Goal: Find specific page/section: Find specific page/section

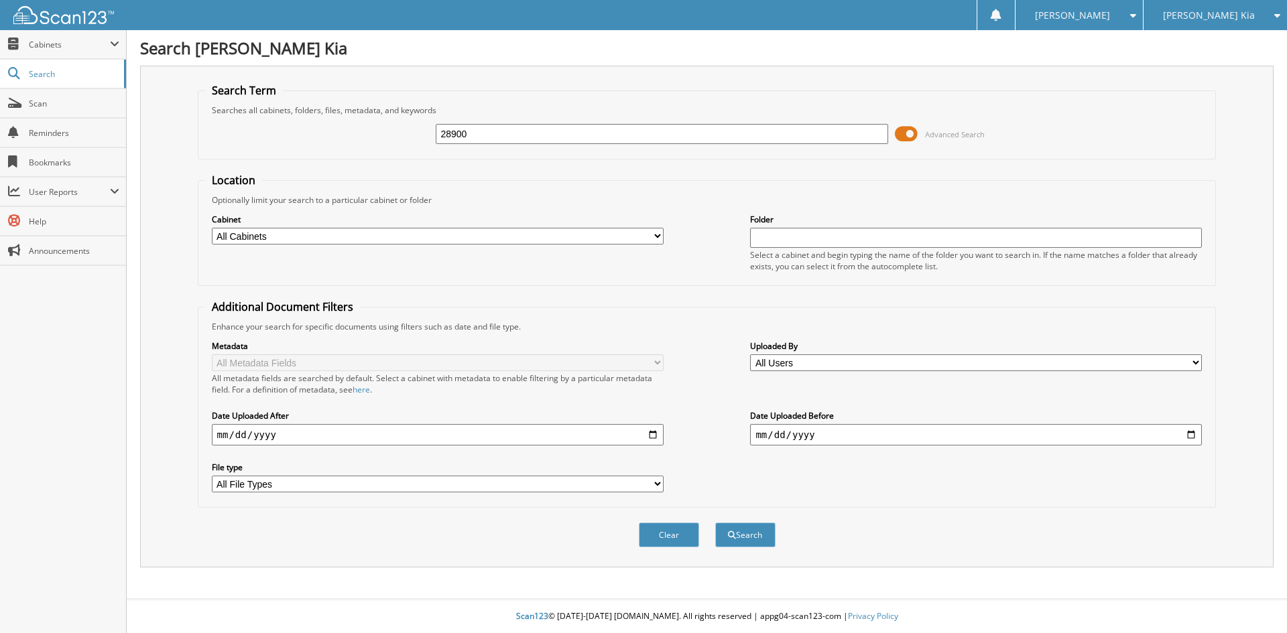
type input "28900"
click at [715, 523] on button "Search" at bounding box center [745, 535] width 60 height 25
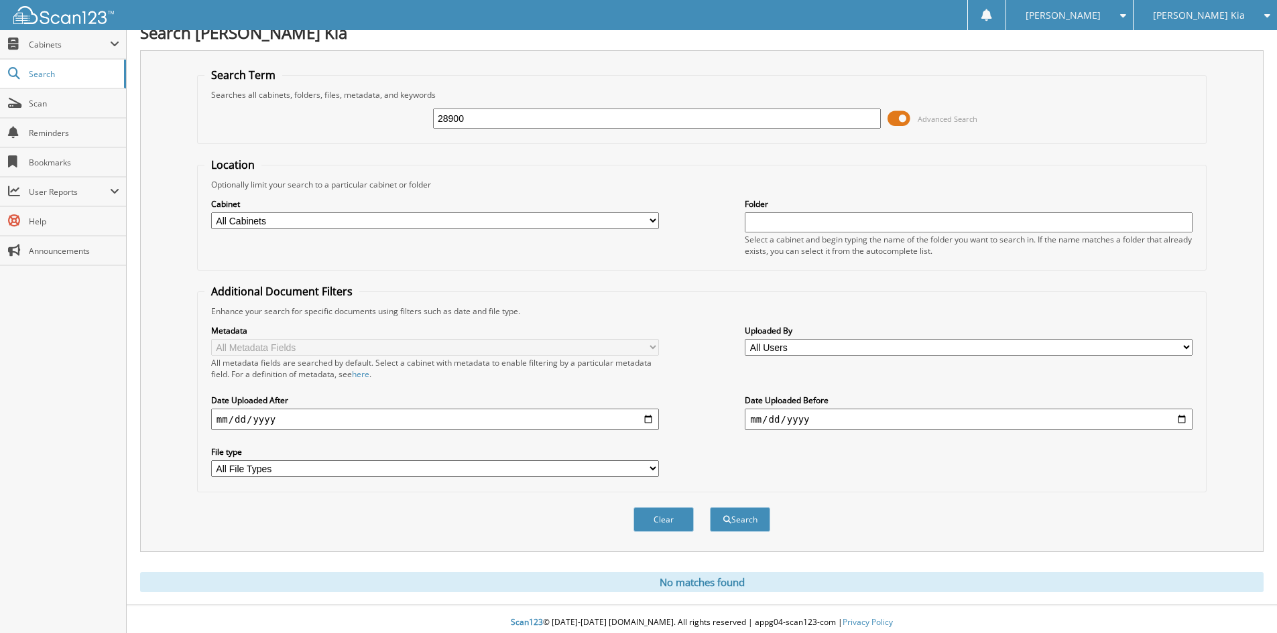
scroll to position [22, 0]
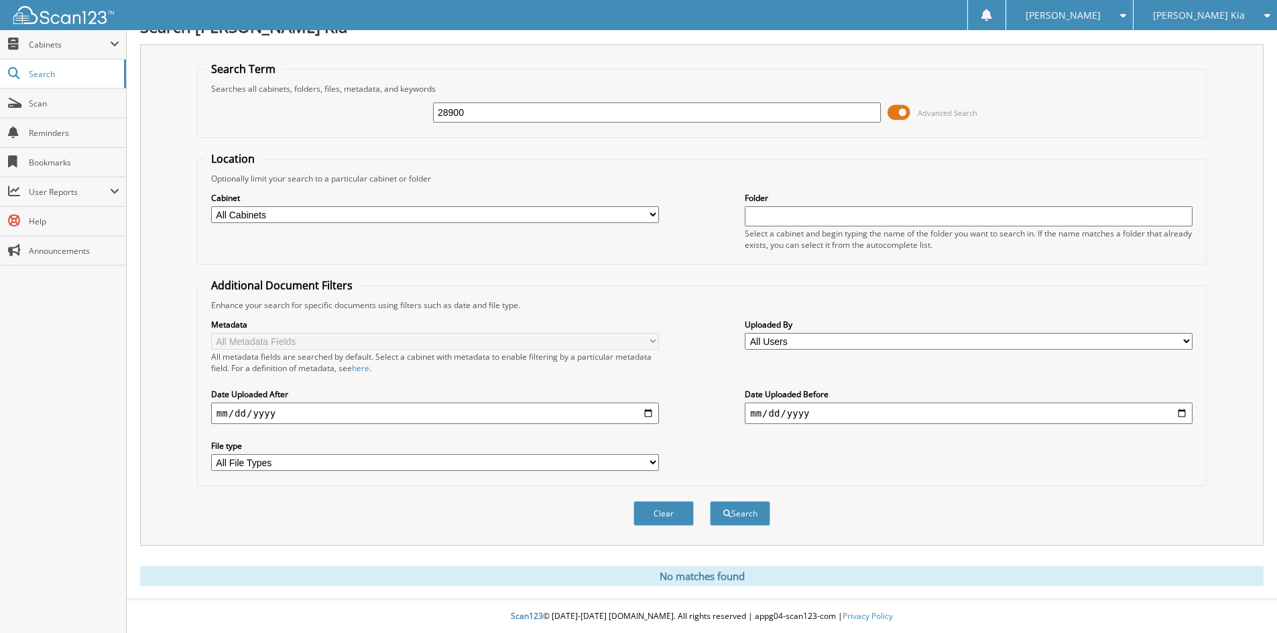
click at [1189, 11] on span "[PERSON_NAME] Kia" at bounding box center [1199, 15] width 92 height 8
click at [1195, 37] on link "[PERSON_NAME] Ford Sales, Inc" at bounding box center [1205, 48] width 143 height 36
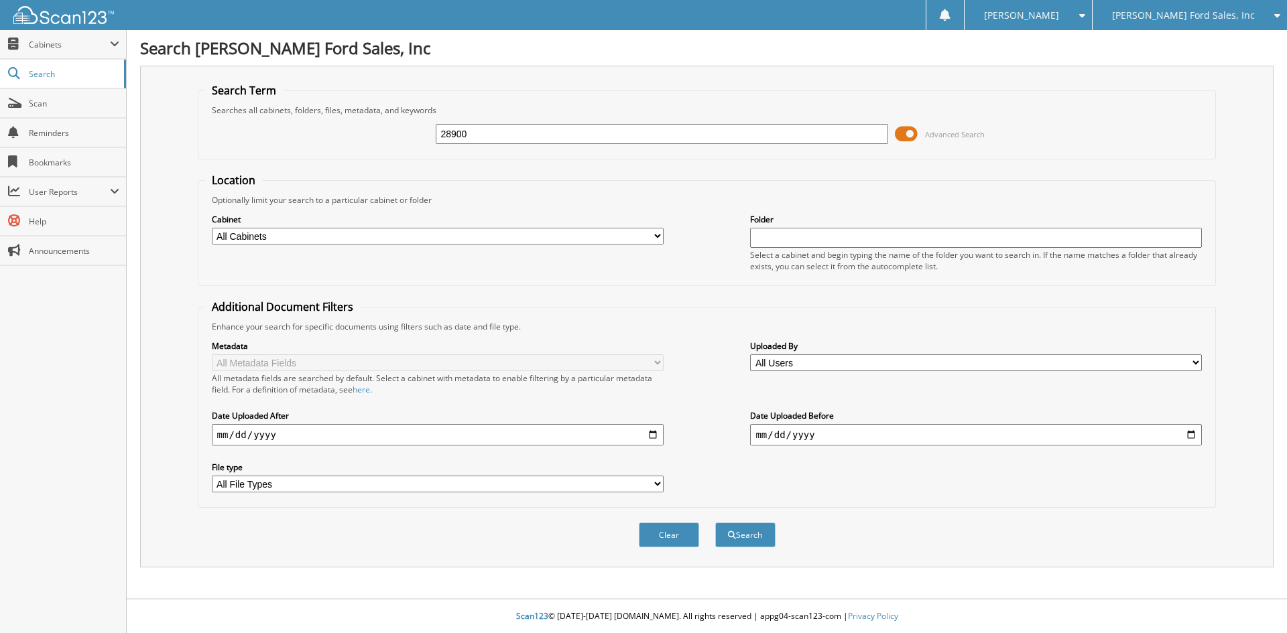
type input "28900"
click at [715, 523] on button "Search" at bounding box center [745, 535] width 60 height 25
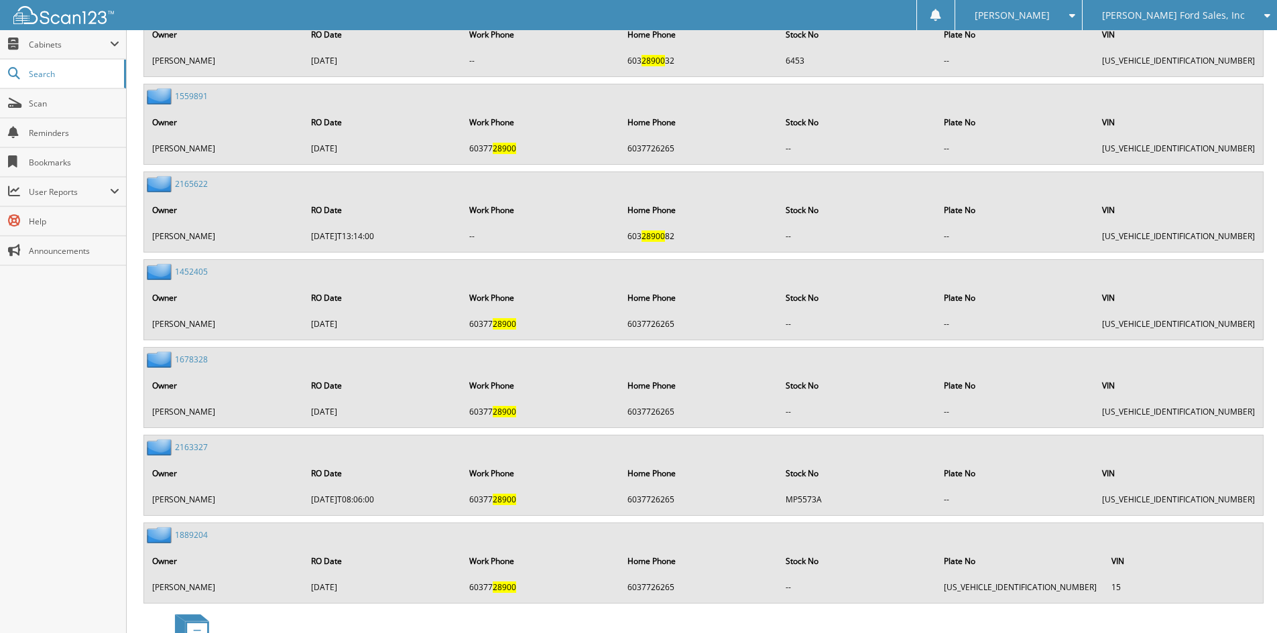
scroll to position [2780, 0]
click at [93, 50] on span "Cabinets" at bounding box center [69, 44] width 81 height 11
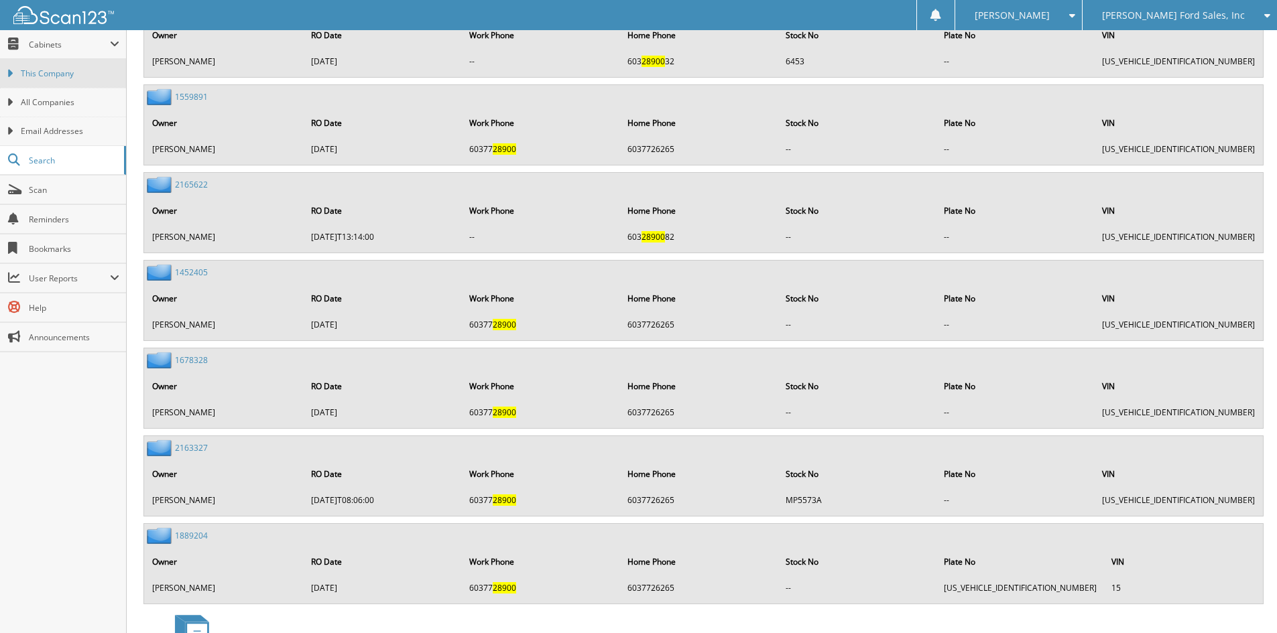
click at [73, 73] on span "This Company" at bounding box center [70, 74] width 99 height 12
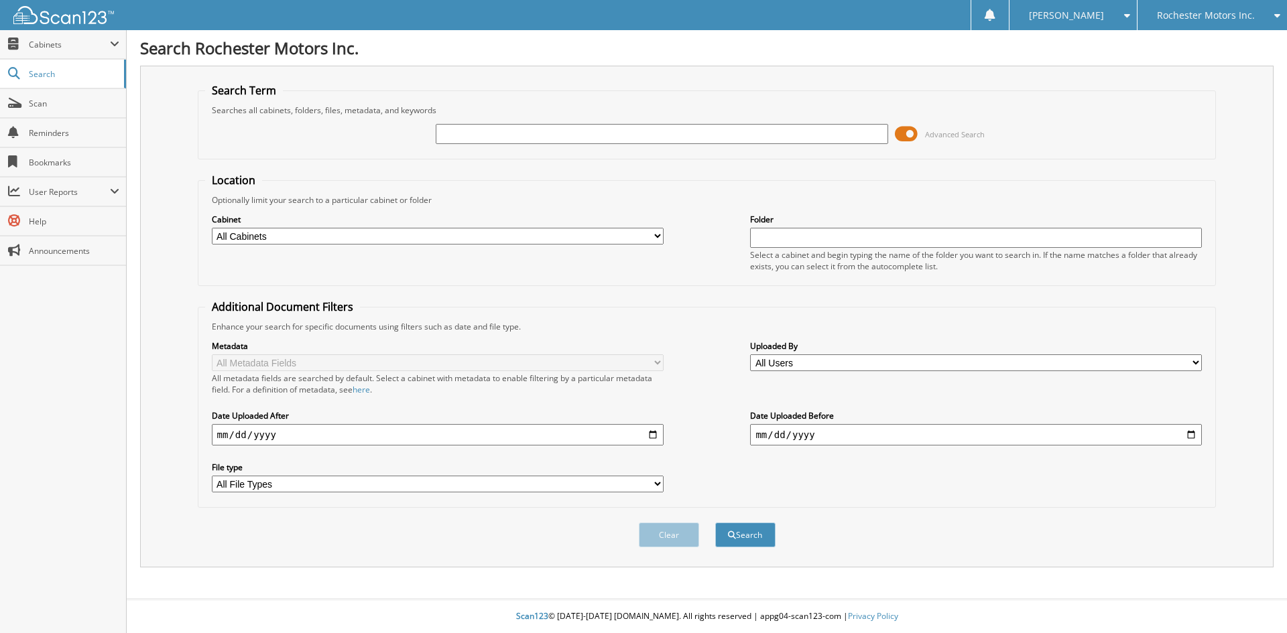
click at [1212, 18] on span "Rochester Motors Inc." at bounding box center [1206, 15] width 98 height 8
click at [1211, 66] on link "[PERSON_NAME] Kia" at bounding box center [1212, 77] width 149 height 23
type input "[PERSON_NAME]"
click at [715, 523] on button "Search" at bounding box center [745, 535] width 60 height 25
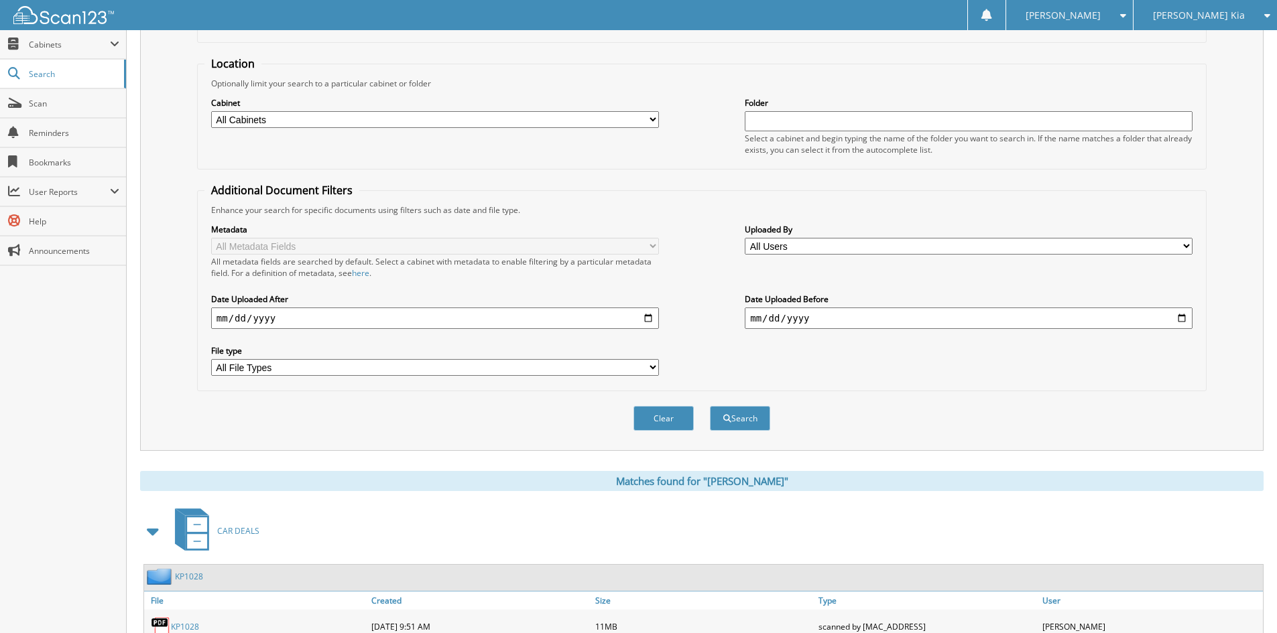
scroll to position [190, 0]
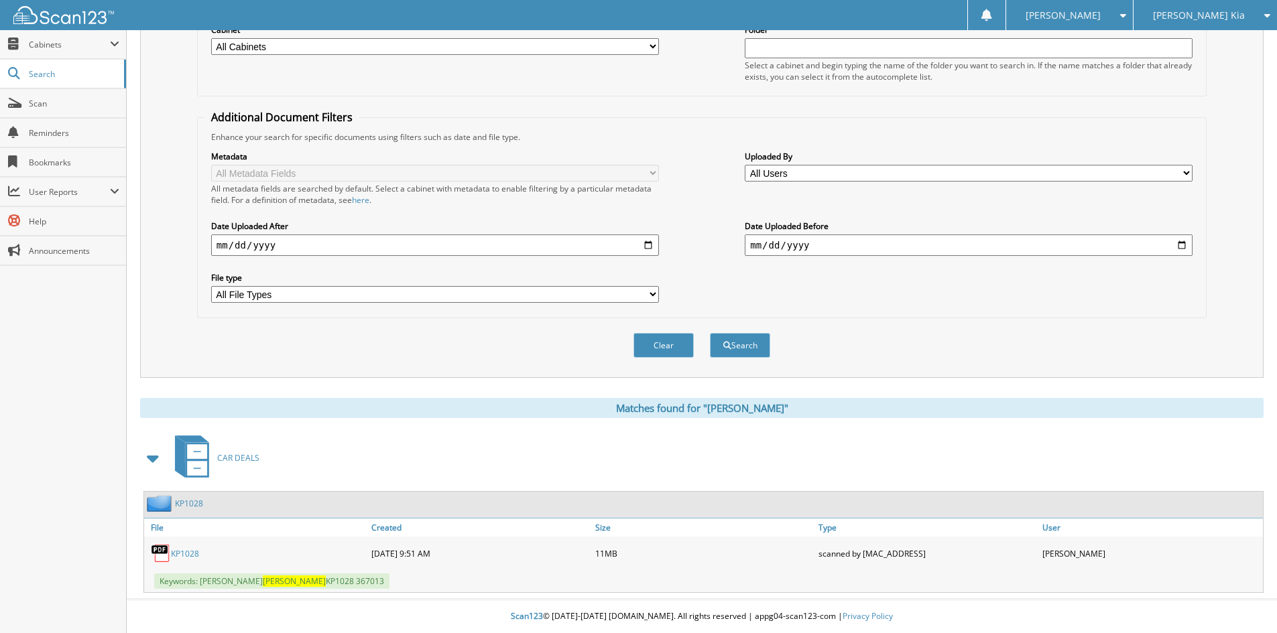
click at [190, 507] on link "KP1028" at bounding box center [189, 503] width 28 height 11
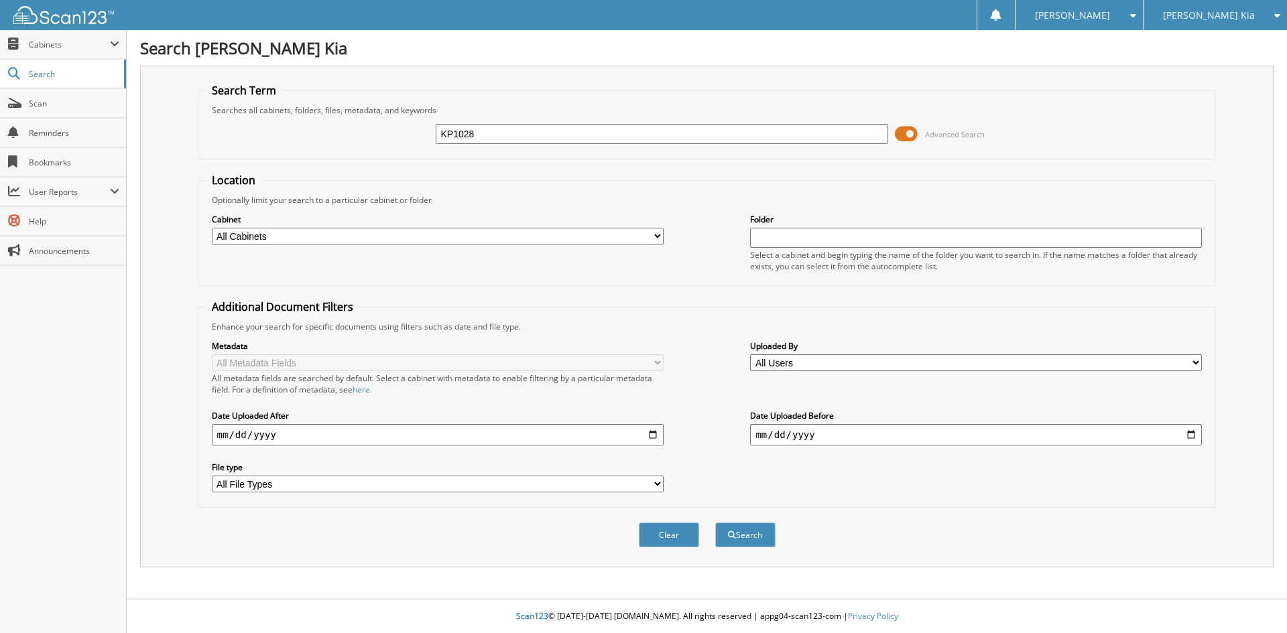
type input "KP1028"
click at [715, 523] on button "Search" at bounding box center [745, 535] width 60 height 25
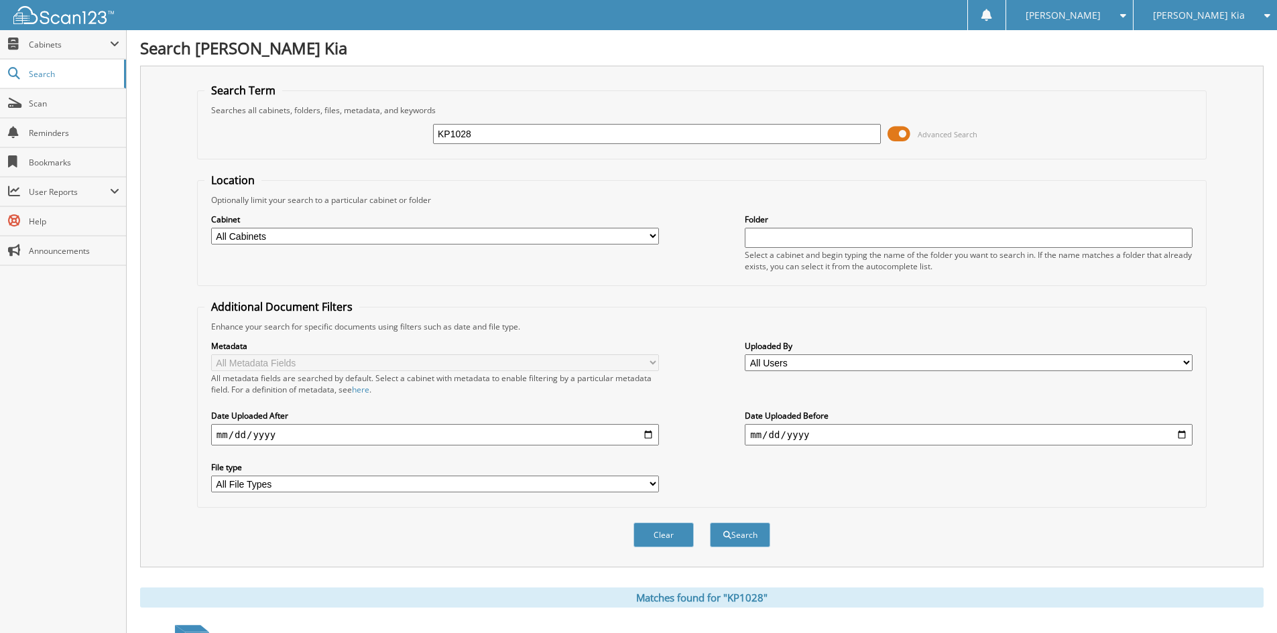
drag, startPoint x: 489, startPoint y: 131, endPoint x: 396, endPoint y: 135, distance: 93.3
click at [396, 135] on div "KP1028 Advanced Search" at bounding box center [701, 134] width 995 height 36
type input "60630"
click at [710, 523] on button "Search" at bounding box center [740, 535] width 60 height 25
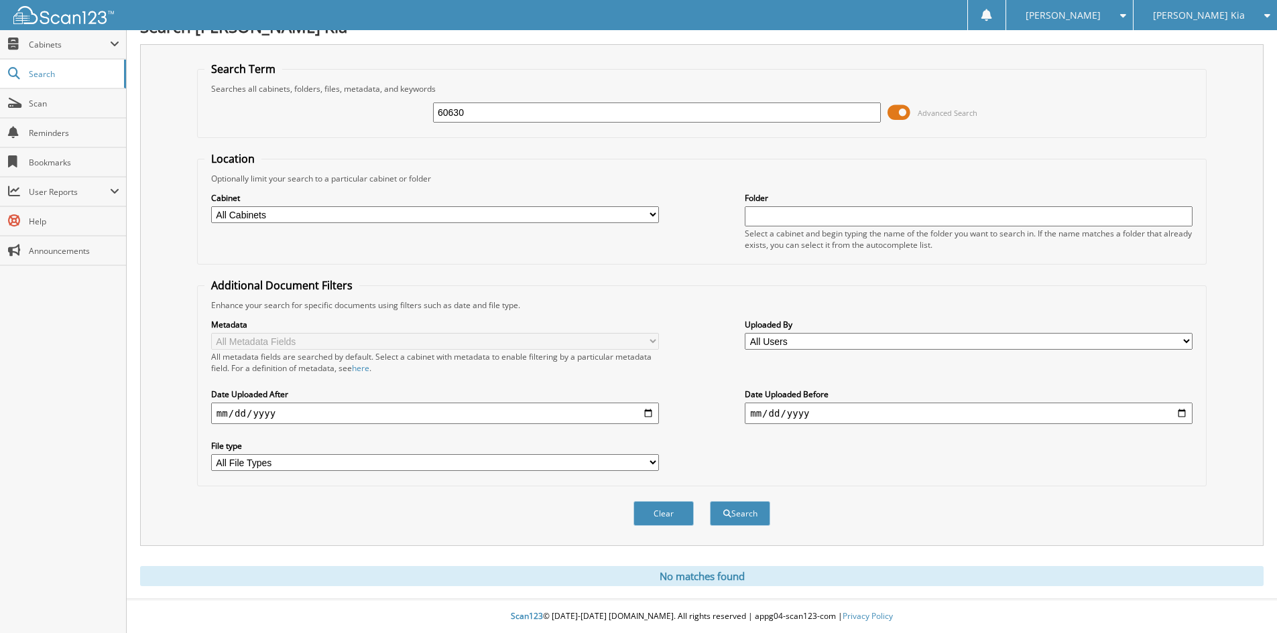
drag, startPoint x: 502, startPoint y: 114, endPoint x: 407, endPoint y: 113, distance: 95.2
click at [407, 113] on div "60630 Advanced Search" at bounding box center [701, 113] width 995 height 36
click at [489, 111] on input "KP" at bounding box center [657, 113] width 448 height 20
type input "KP1028"
click at [710, 501] on button "Search" at bounding box center [740, 513] width 60 height 25
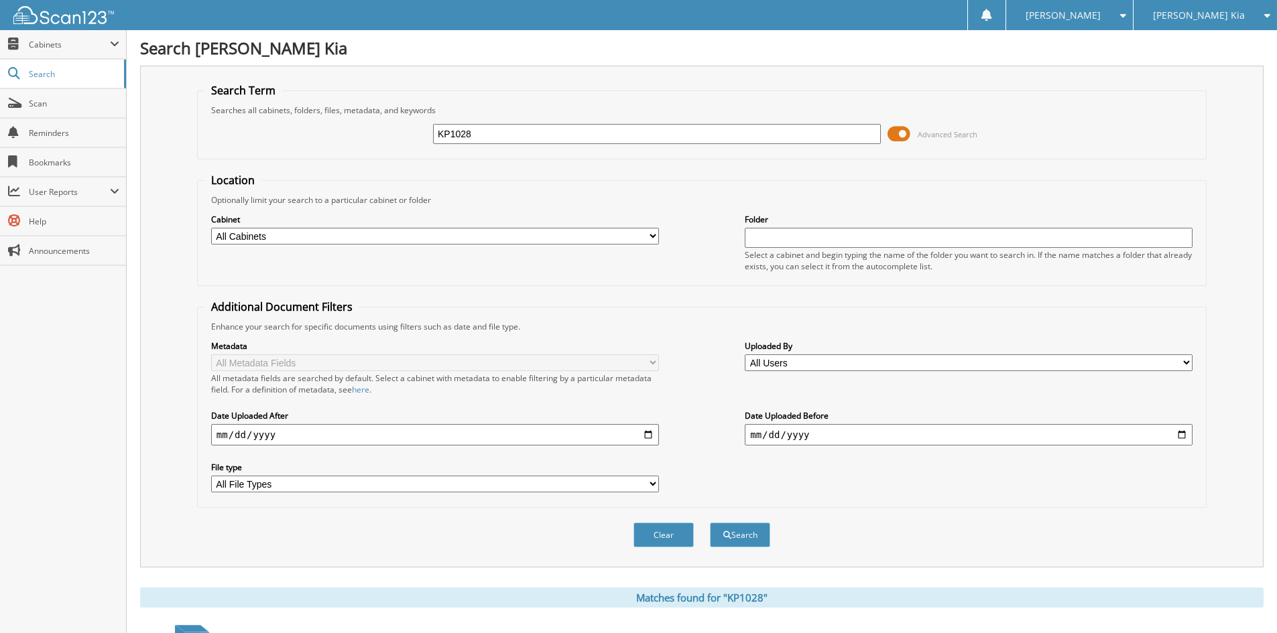
click at [225, 95] on legend "Search Term" at bounding box center [243, 90] width 78 height 15
click at [314, 93] on fieldset "Search Term Searches all cabinets, folders, files, metadata, and keywords KP102…" at bounding box center [702, 121] width 1010 height 76
click at [253, 92] on legend "Search Term" at bounding box center [243, 90] width 78 height 15
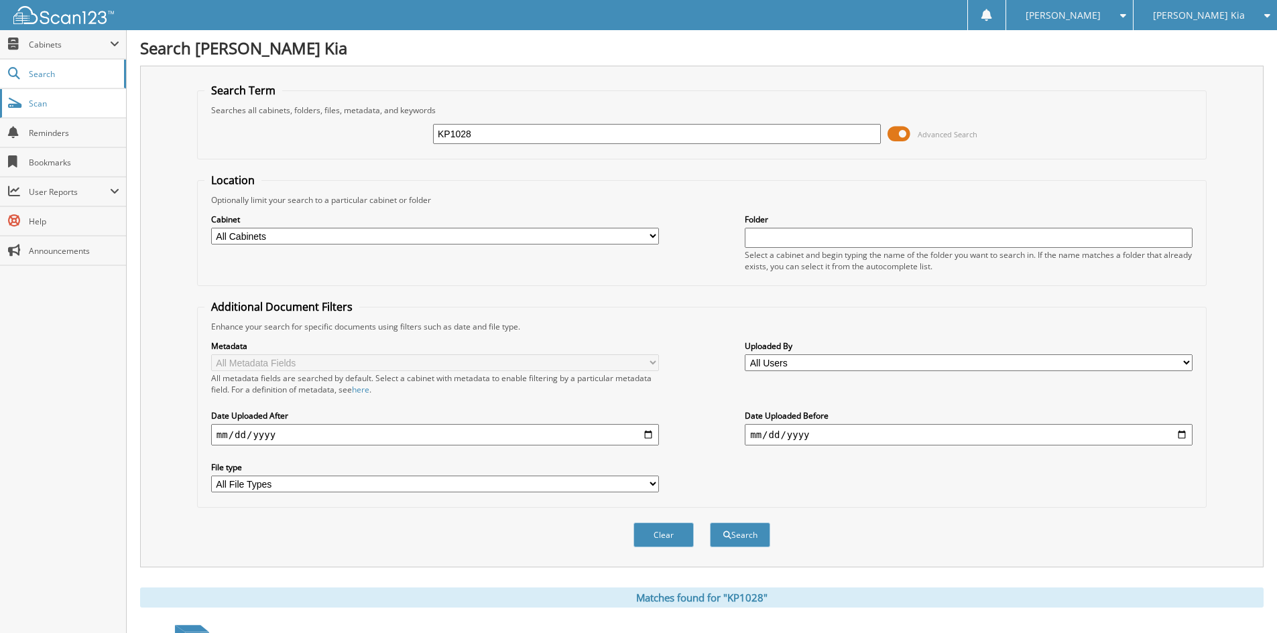
click at [70, 98] on span "Scan" at bounding box center [74, 103] width 90 height 11
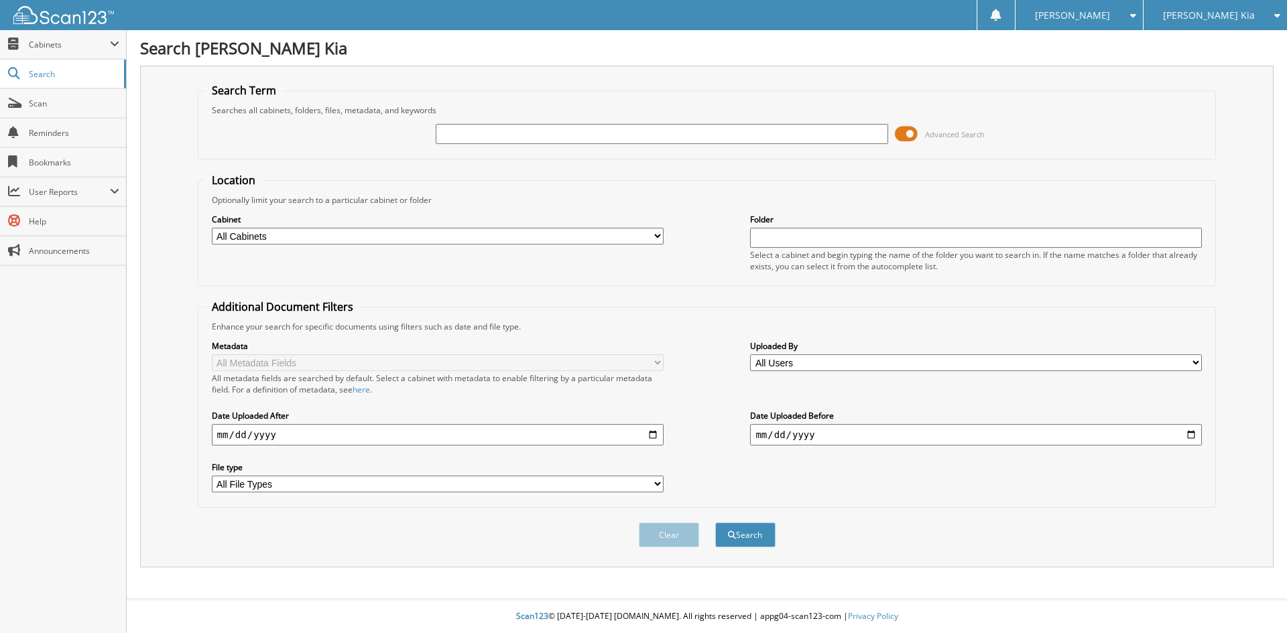
click at [481, 127] on input "text" at bounding box center [662, 134] width 452 height 20
type input "51982"
click at [715, 523] on button "Search" at bounding box center [745, 535] width 60 height 25
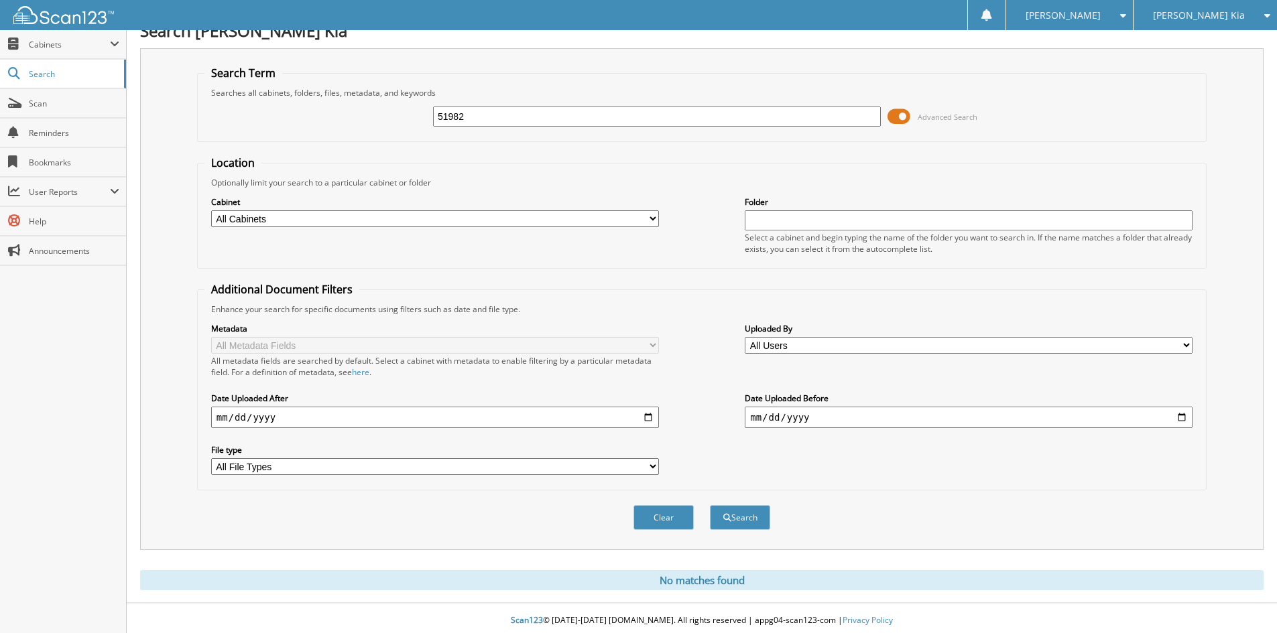
scroll to position [22, 0]
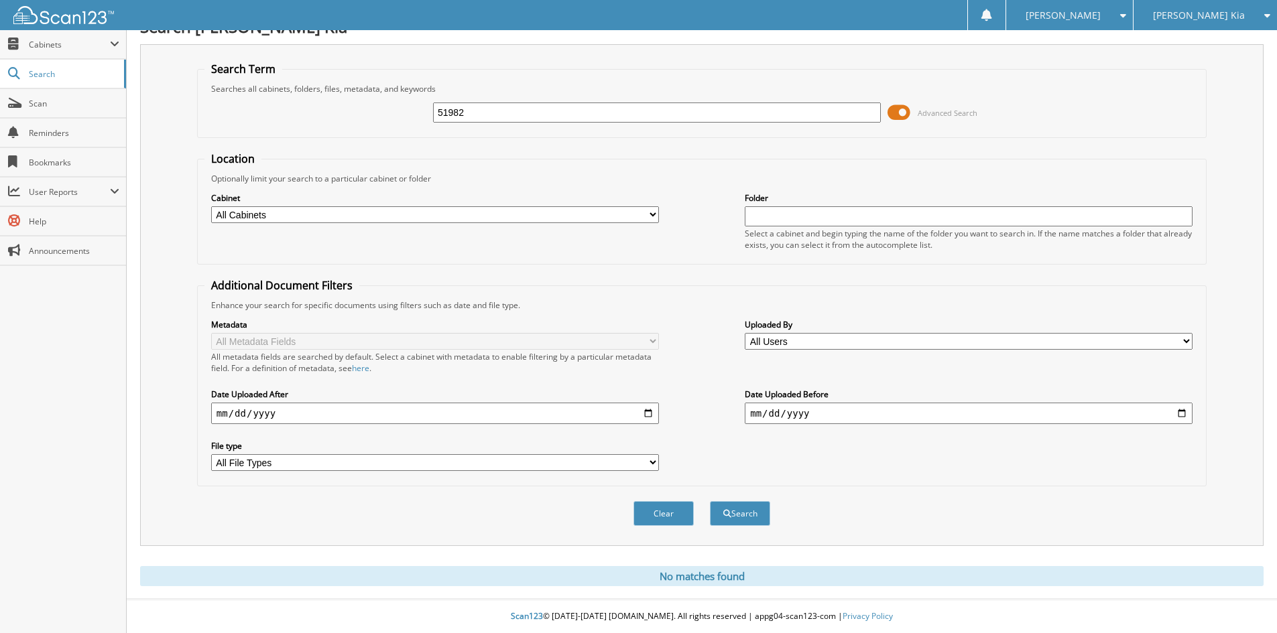
click at [1201, 26] on div "[PERSON_NAME] Kia" at bounding box center [1205, 15] width 130 height 30
click at [1201, 72] on link "Rochester Motors Inc." at bounding box center [1205, 77] width 143 height 23
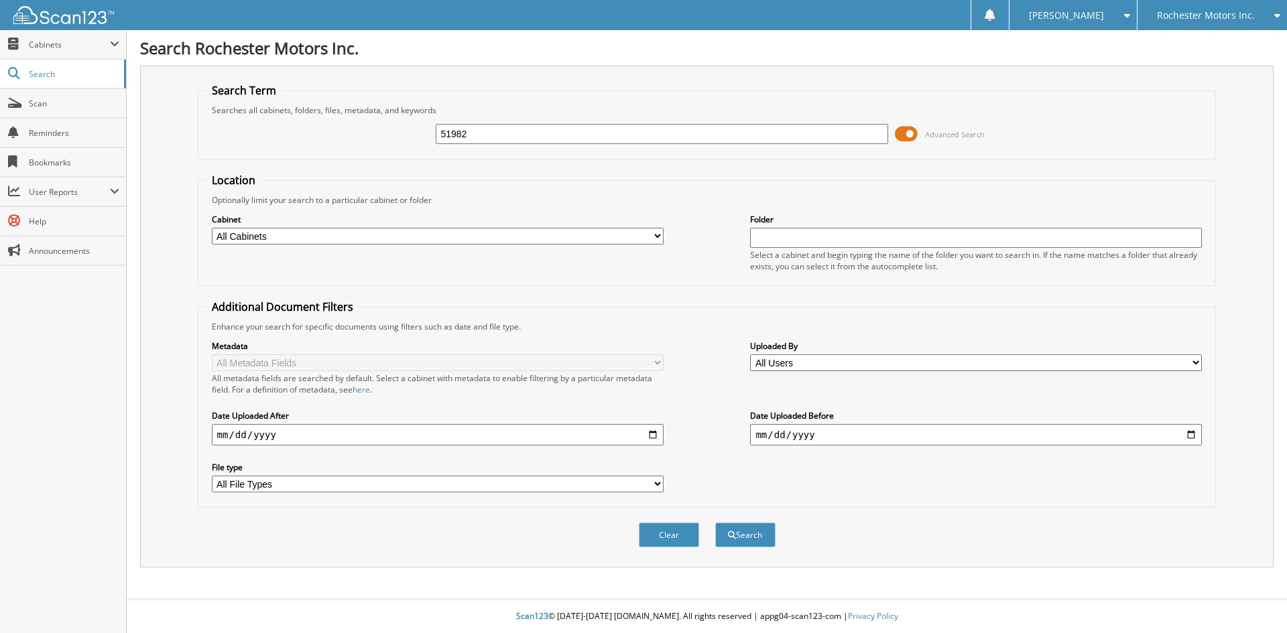
type input "51982"
click at [715, 523] on button "Search" at bounding box center [745, 535] width 60 height 25
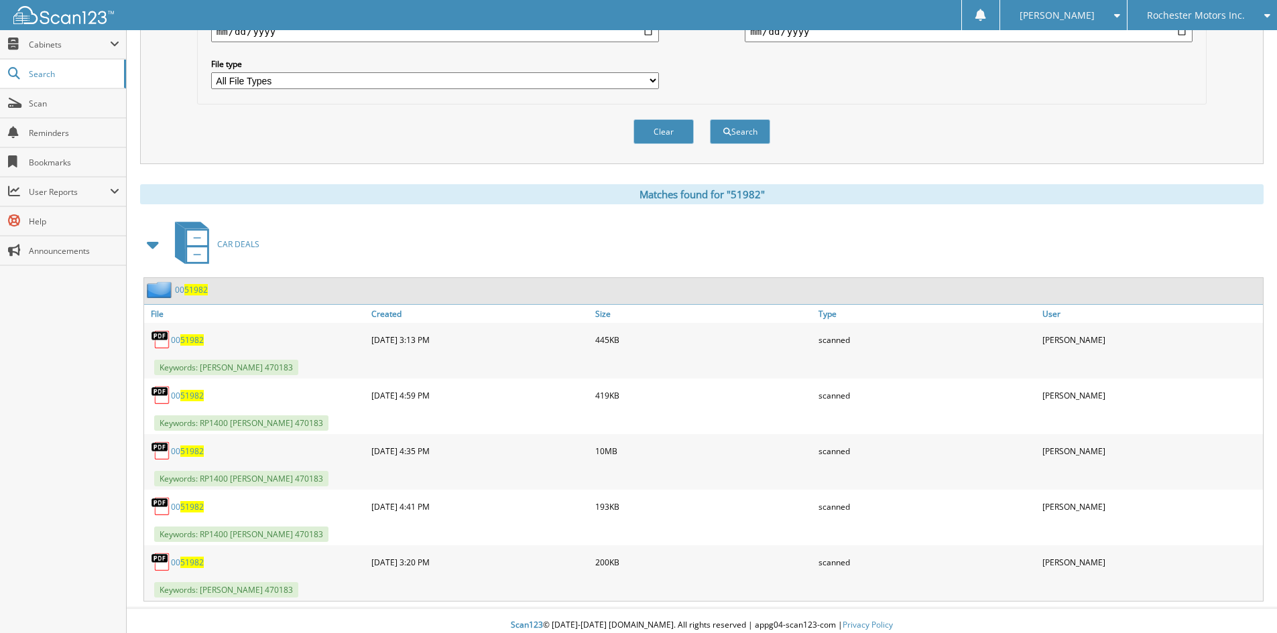
scroll to position [413, 0]
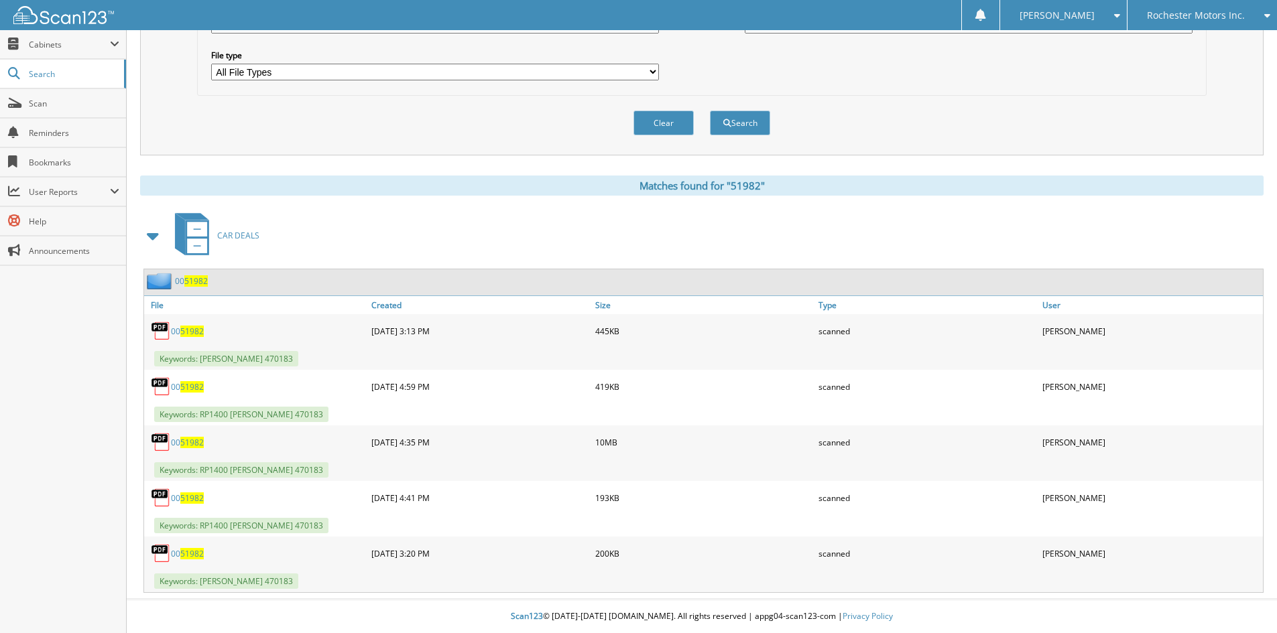
click at [179, 279] on link "00 51982" at bounding box center [191, 281] width 33 height 11
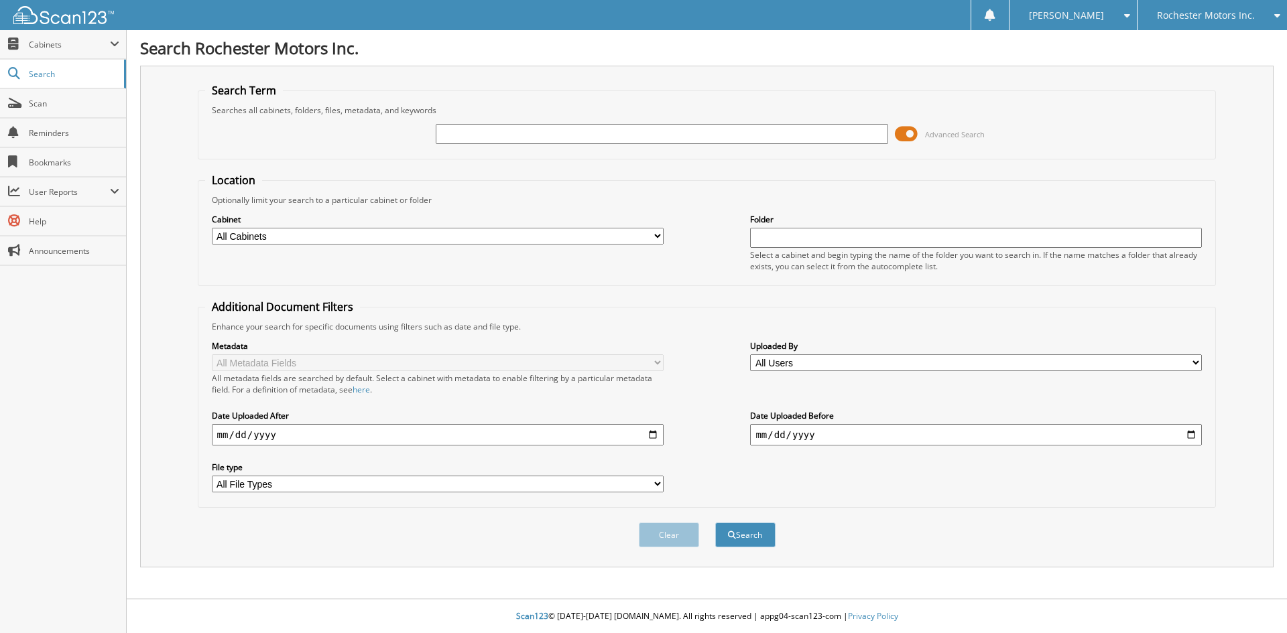
click at [1204, 18] on span "Rochester Motors Inc." at bounding box center [1206, 15] width 98 height 8
click at [1219, 66] on link "[PERSON_NAME] Kia" at bounding box center [1212, 77] width 149 height 23
type input "KP1028"
click at [715, 523] on button "Search" at bounding box center [745, 535] width 60 height 25
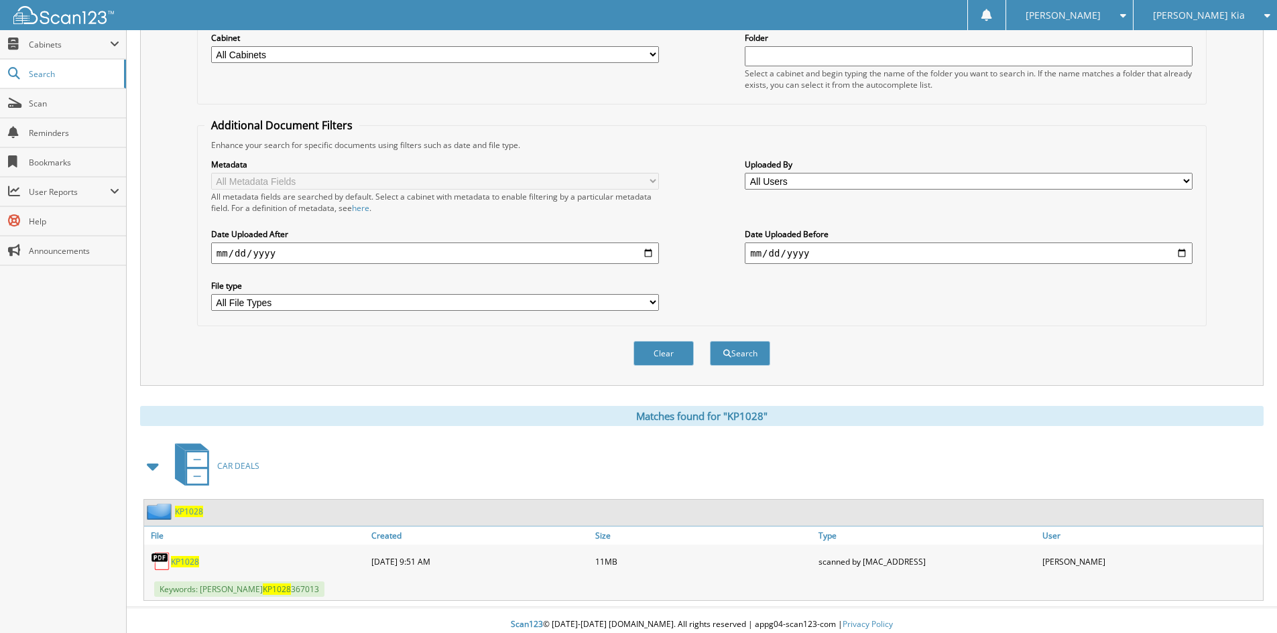
scroll to position [190, 0]
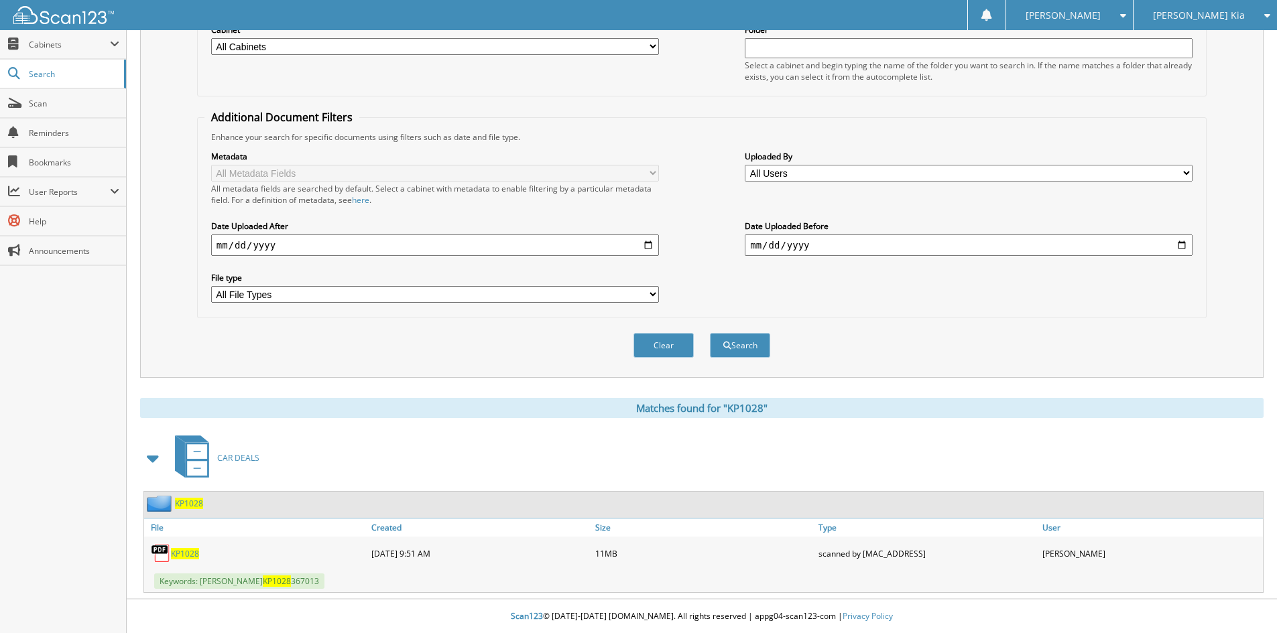
click at [196, 503] on span "KP1028" at bounding box center [189, 503] width 28 height 11
